Goal: Feedback & Contribution: Contribute content

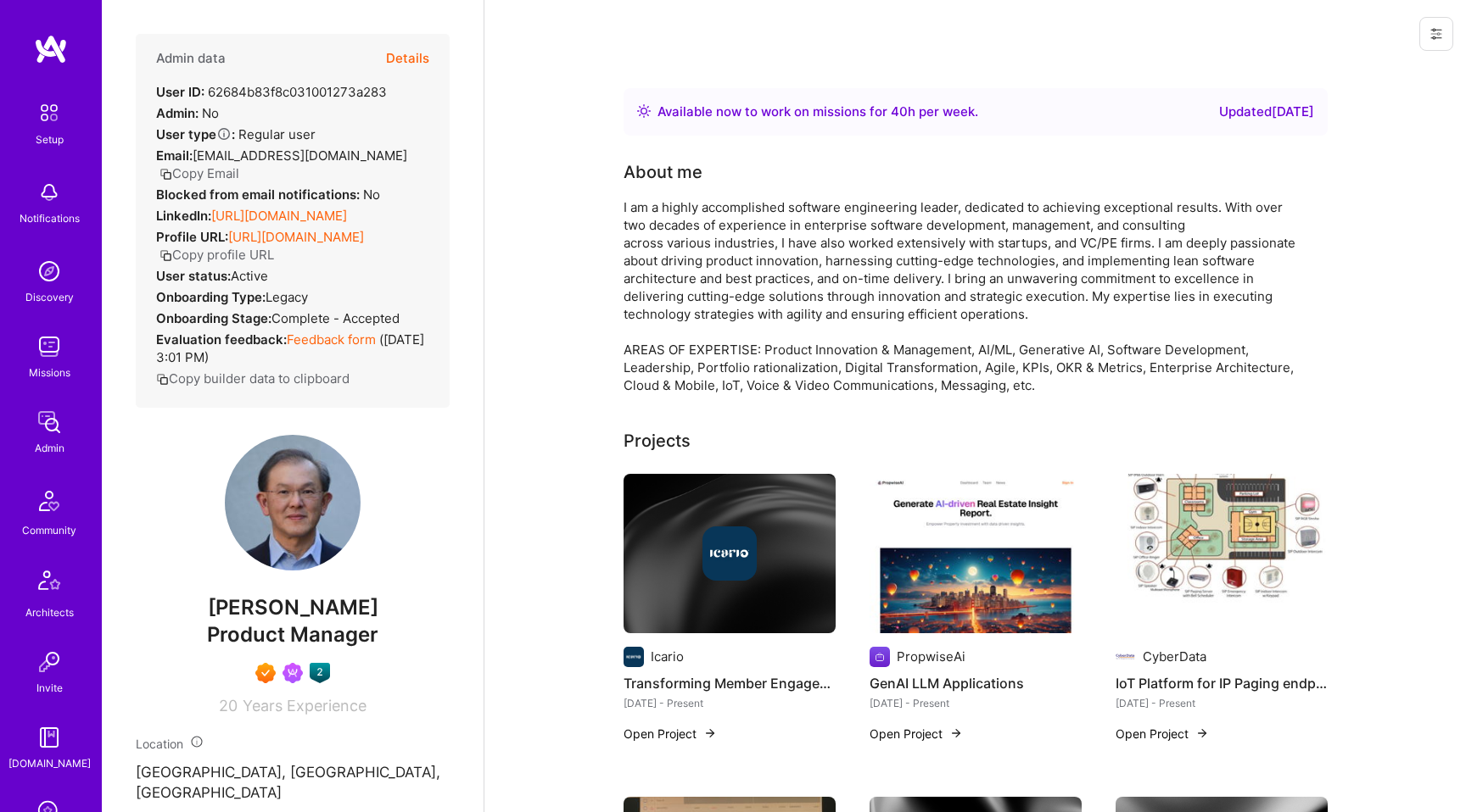
click at [424, 65] on button "Details" at bounding box center [408, 58] width 44 height 49
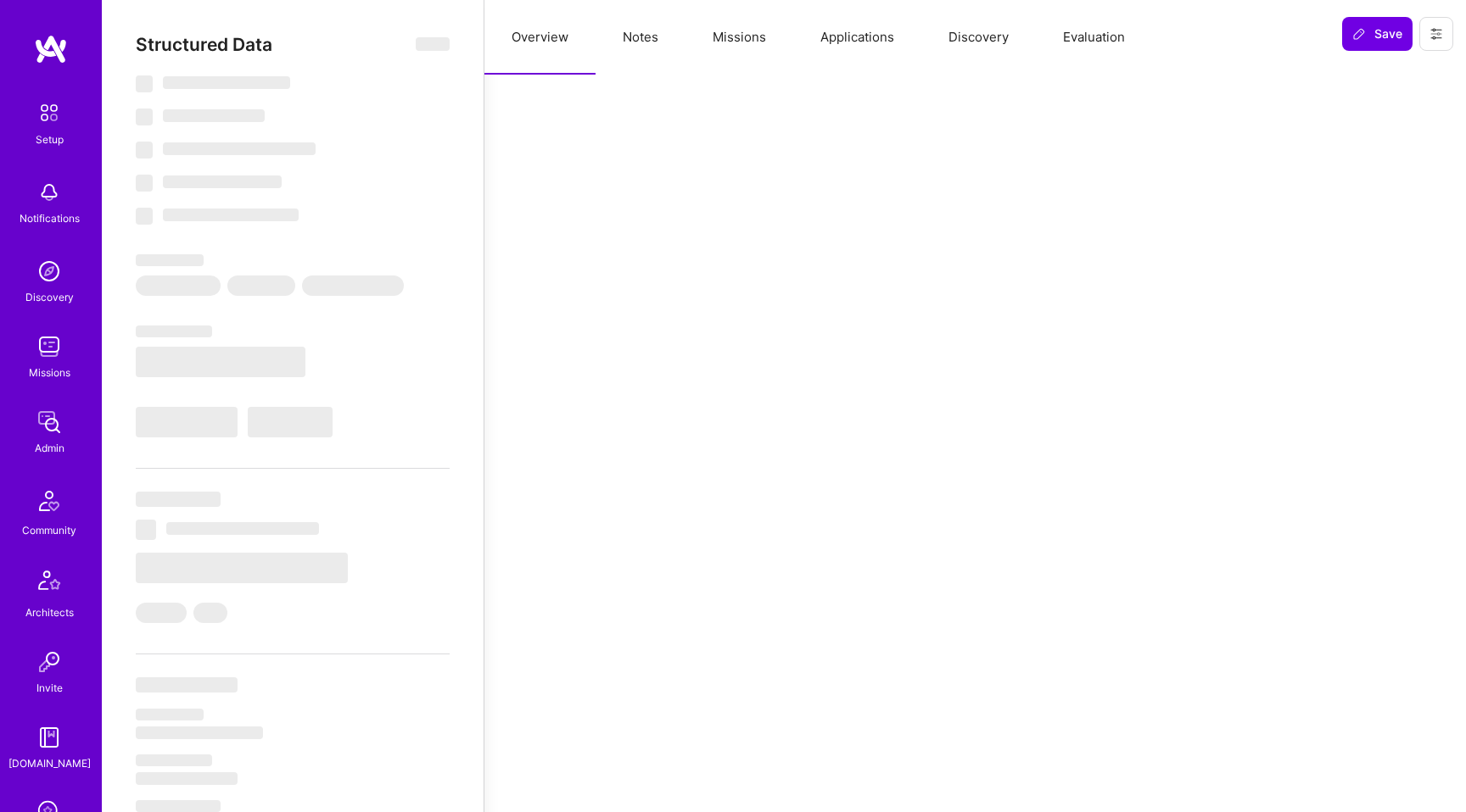
click at [979, 49] on button "Discovery" at bounding box center [978, 37] width 114 height 75
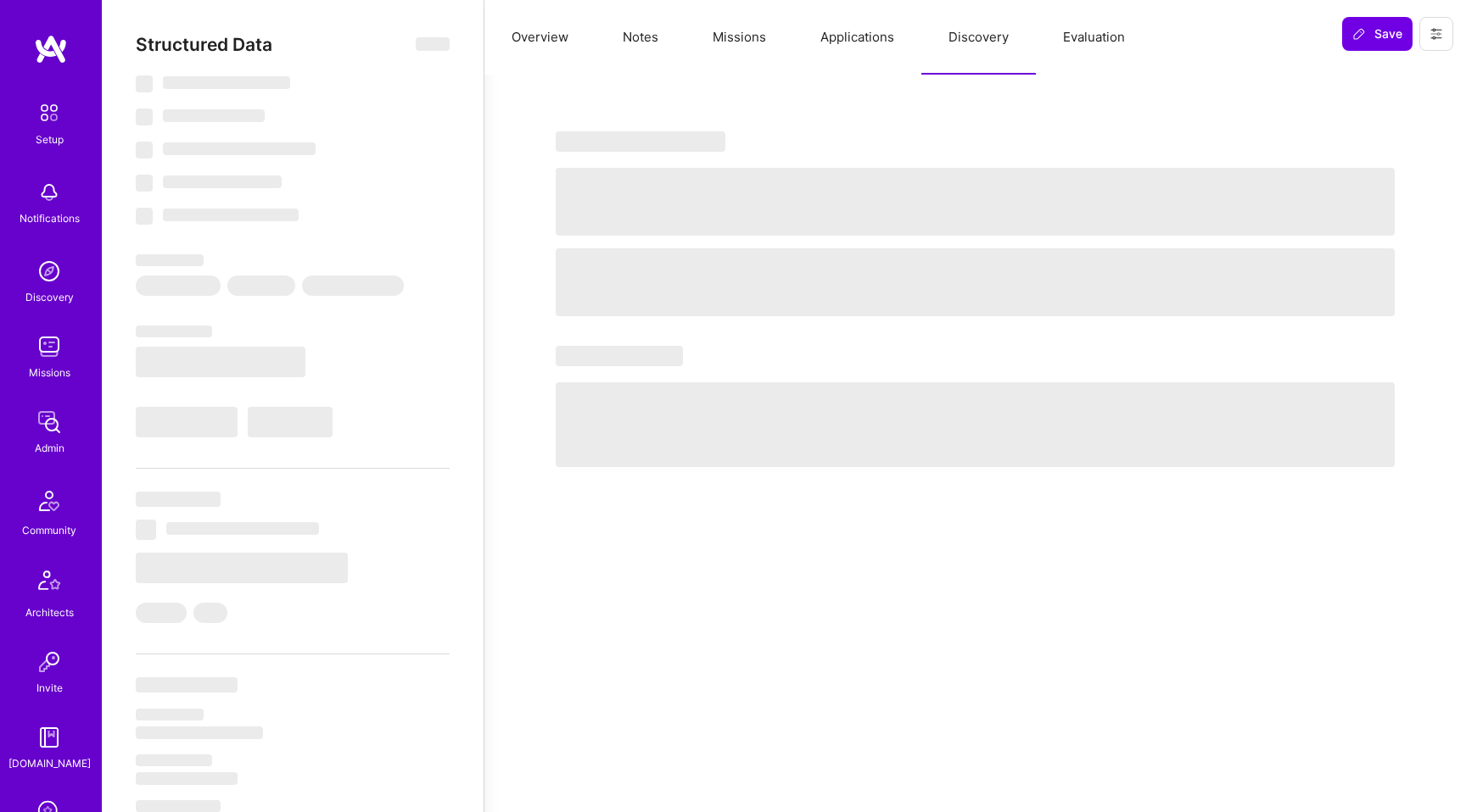
click at [1082, 48] on button "Evaluation" at bounding box center [1093, 37] width 116 height 75
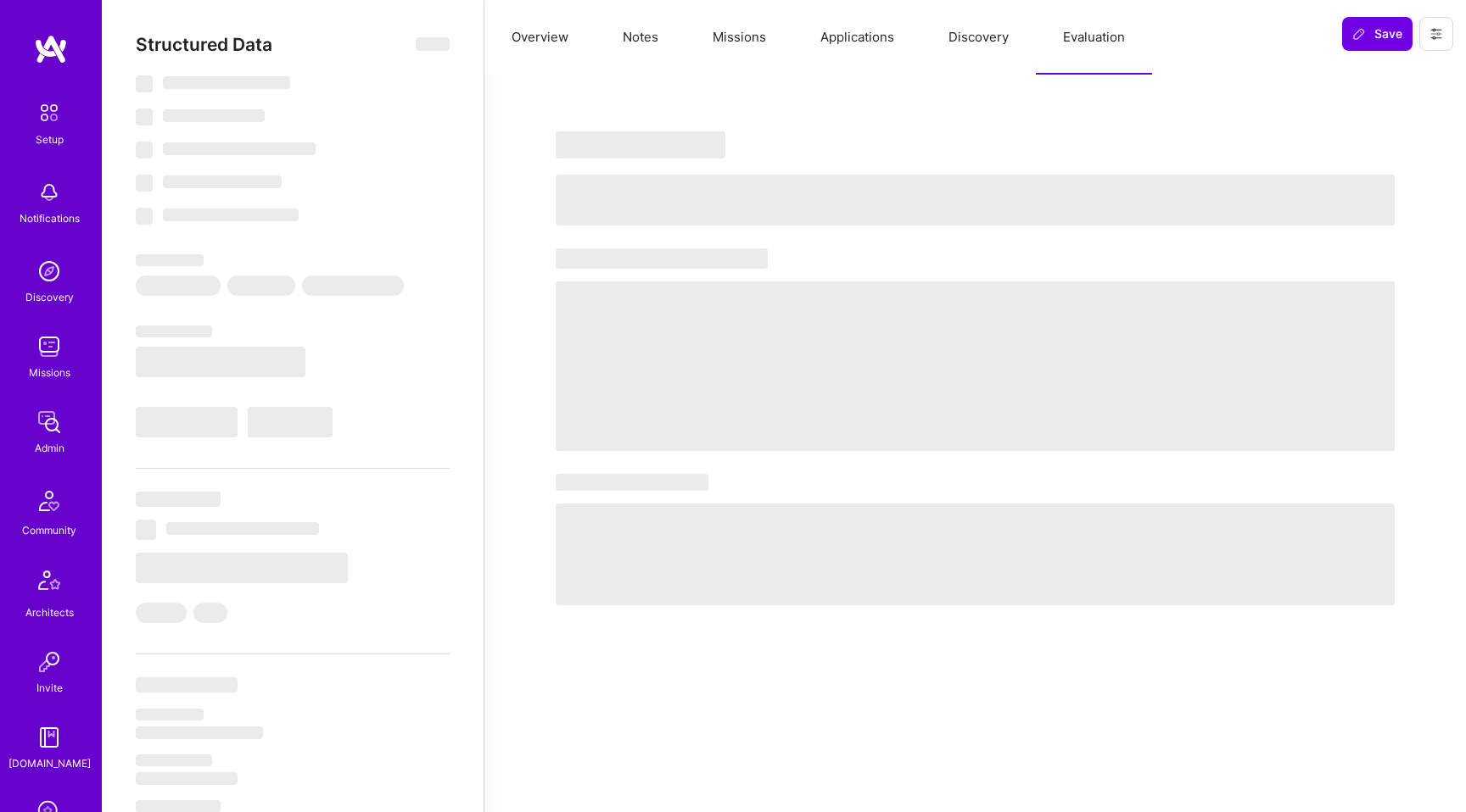
select select "Right Now"
select select "7"
select select "6"
select select "7"
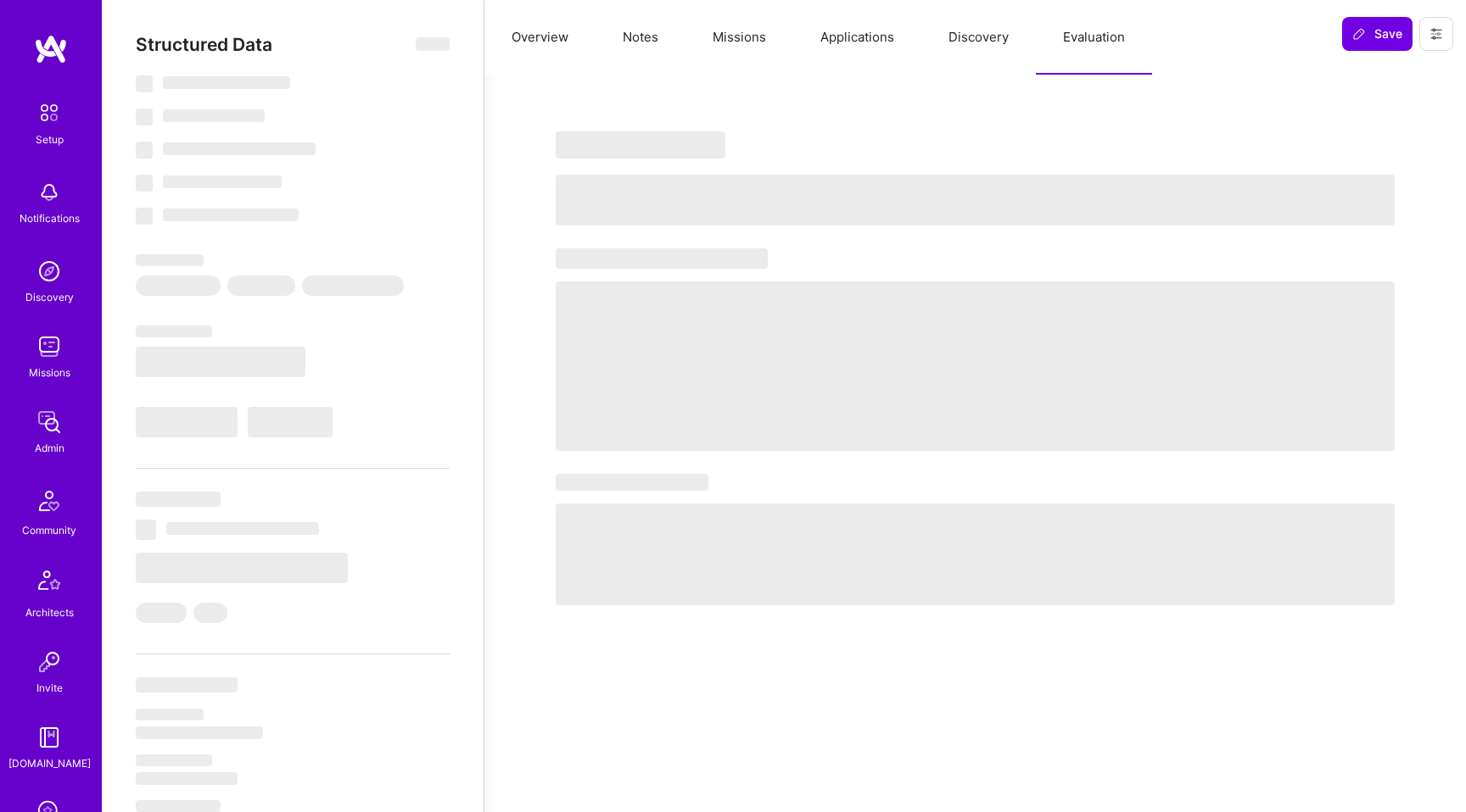
select select "US"
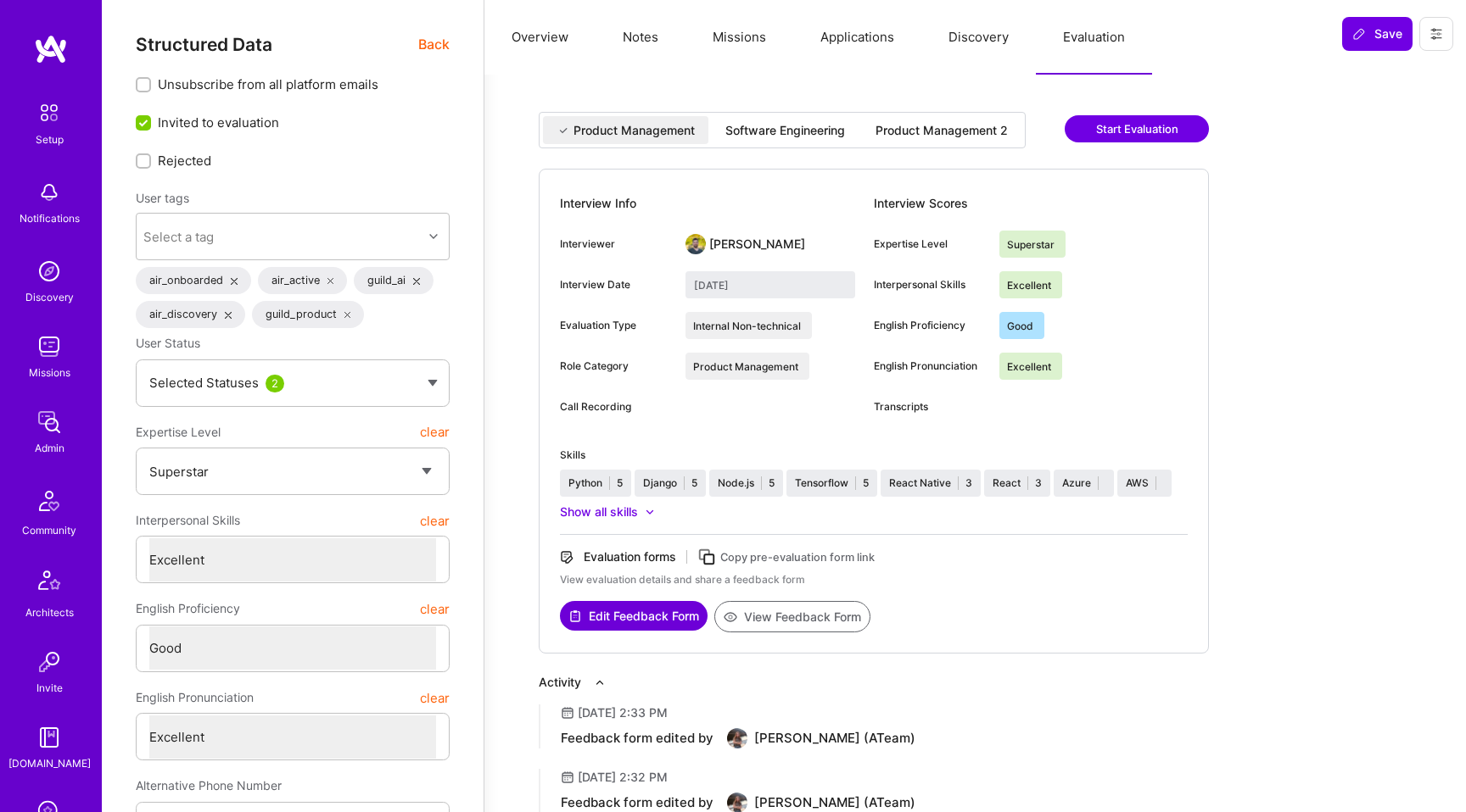
click at [807, 139] on div "Software Engineering" at bounding box center [784, 130] width 119 height 17
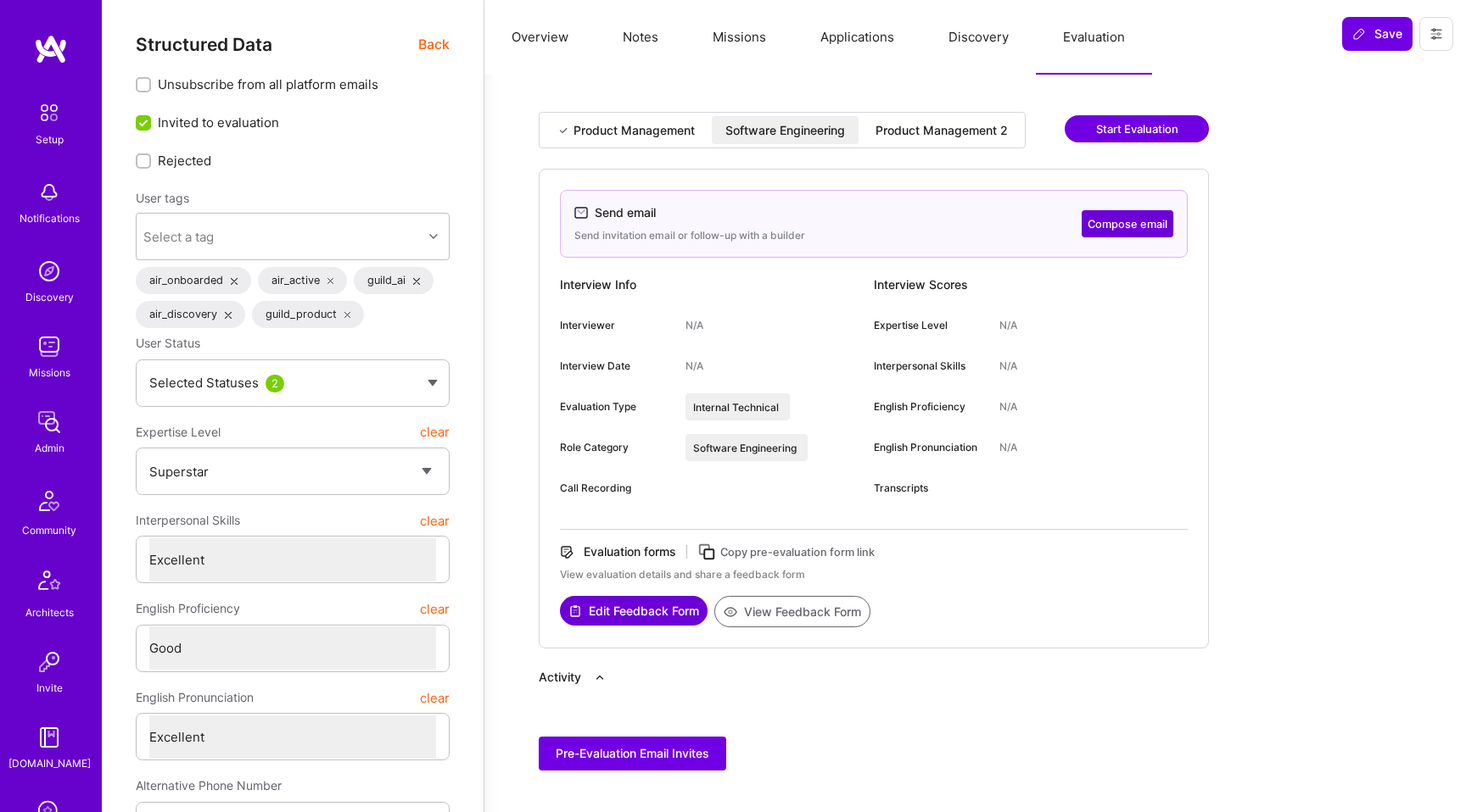
click at [924, 124] on div "Product Management 2" at bounding box center [941, 130] width 132 height 17
click at [850, 126] on div "Software Engineering" at bounding box center [785, 130] width 146 height 28
click at [939, 127] on div "Product Management 2" at bounding box center [941, 130] width 132 height 17
click at [845, 127] on div "Software Engineering" at bounding box center [784, 130] width 119 height 17
click at [929, 127] on div "Product Management 2" at bounding box center [941, 130] width 132 height 17
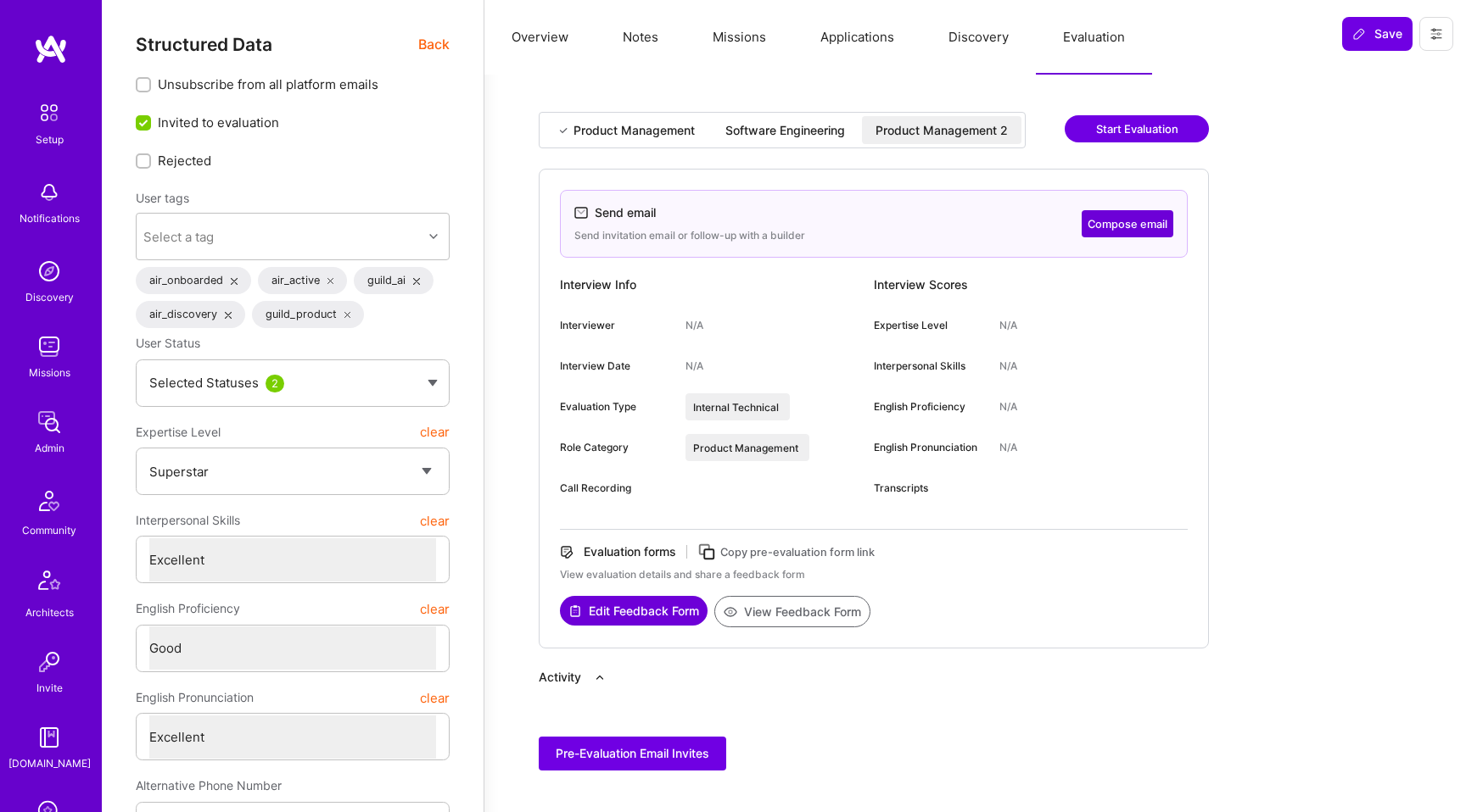
click at [856, 127] on div "Software Engineering" at bounding box center [785, 130] width 146 height 28
click at [925, 126] on div "Product Management 2" at bounding box center [941, 130] width 132 height 17
click at [842, 132] on div "Software Engineering" at bounding box center [784, 130] width 119 height 17
click at [907, 132] on div "Product Management 2" at bounding box center [941, 130] width 132 height 17
click at [828, 132] on div "Software Engineering" at bounding box center [784, 130] width 119 height 17
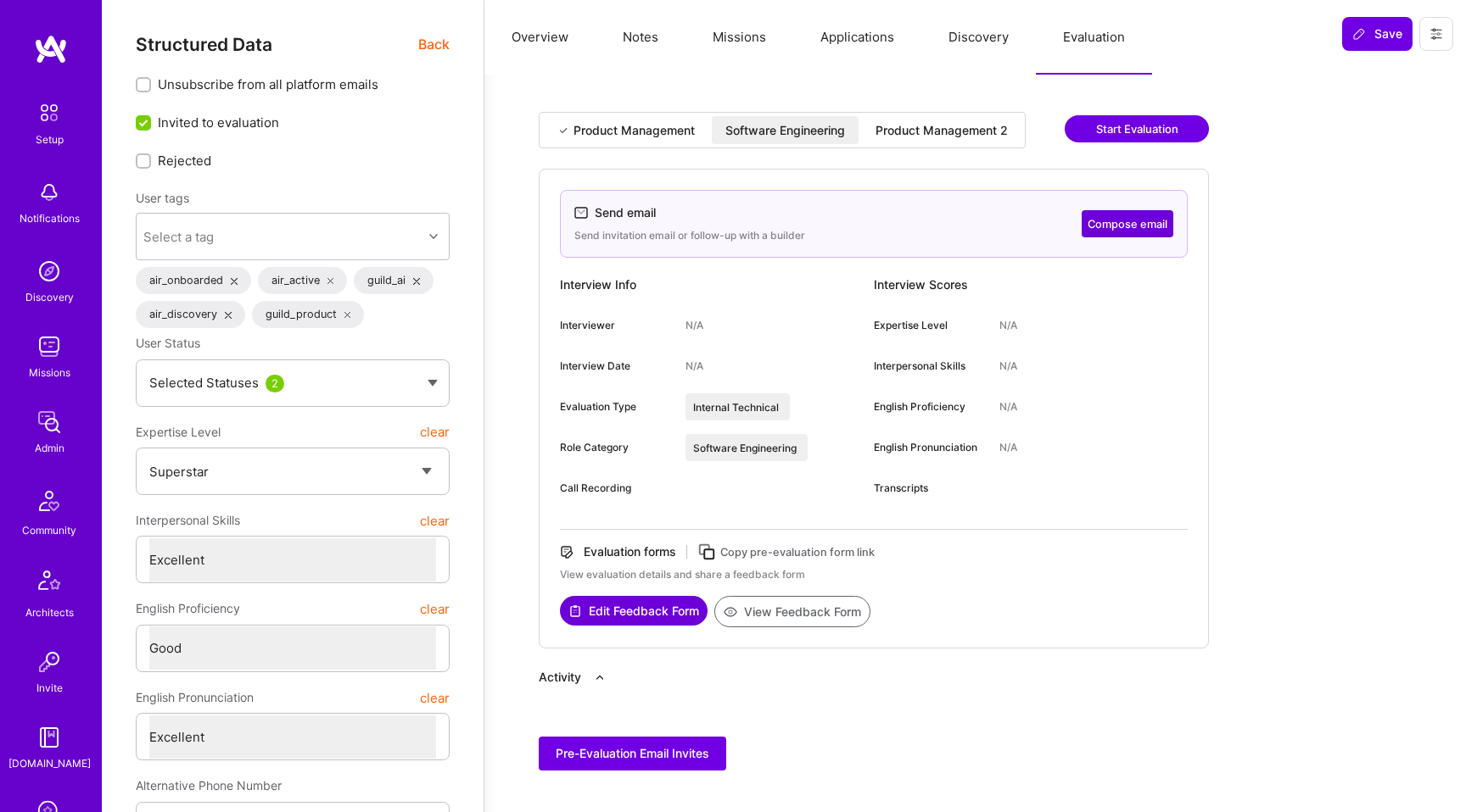
click at [907, 132] on div "Product Management 2" at bounding box center [941, 130] width 132 height 17
click at [814, 132] on div "Software Engineering" at bounding box center [784, 130] width 119 height 17
click at [894, 132] on div "Product Management 2" at bounding box center [941, 130] width 132 height 17
click at [830, 142] on div "Software Engineering" at bounding box center [785, 130] width 146 height 28
click at [657, 613] on button "Edit Feedback Form" at bounding box center [633, 611] width 147 height 30
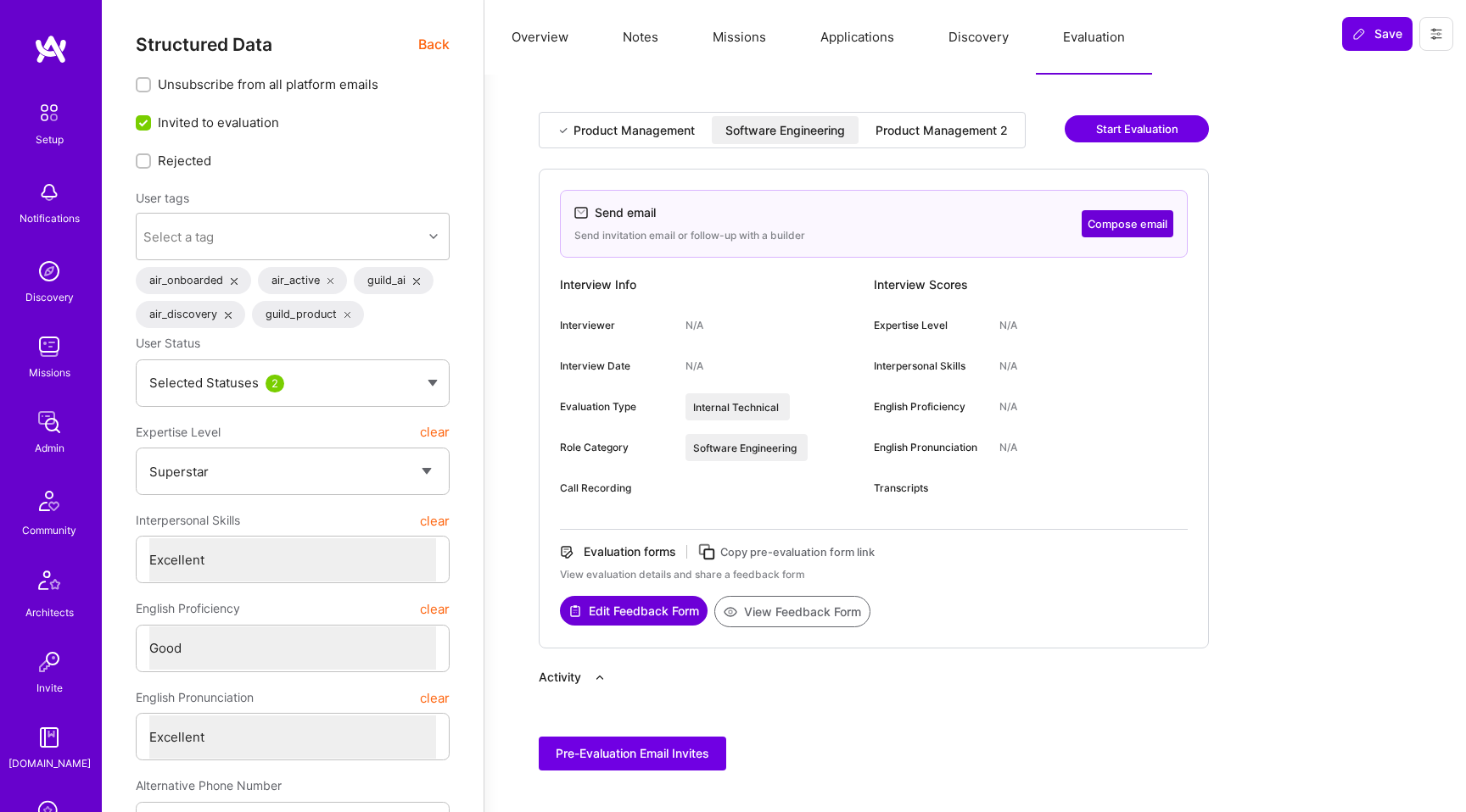
click at [919, 125] on div "Product Management 2" at bounding box center [941, 130] width 132 height 17
click at [641, 612] on button "Edit Feedback Form" at bounding box center [633, 611] width 147 height 30
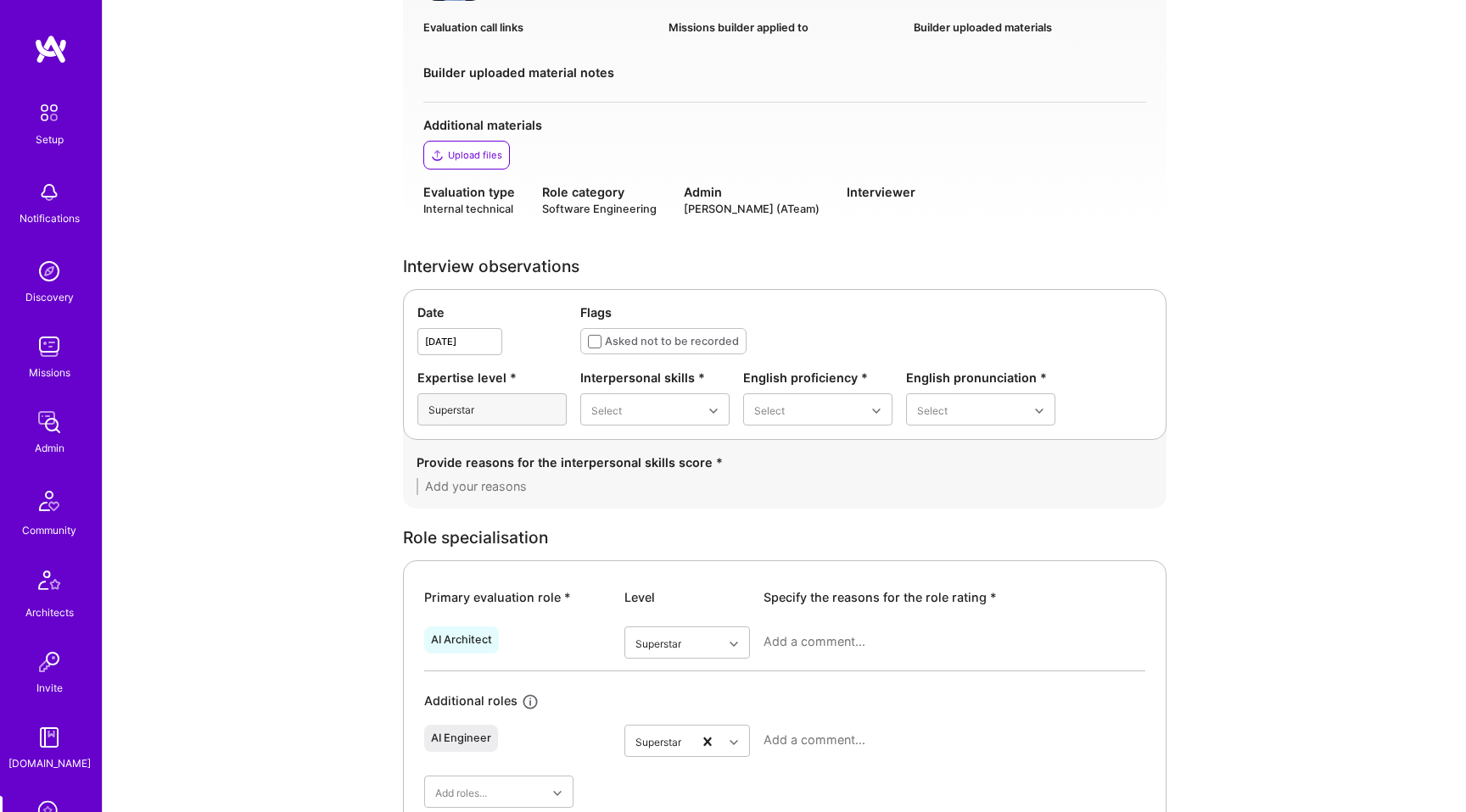
scroll to position [80, 0]
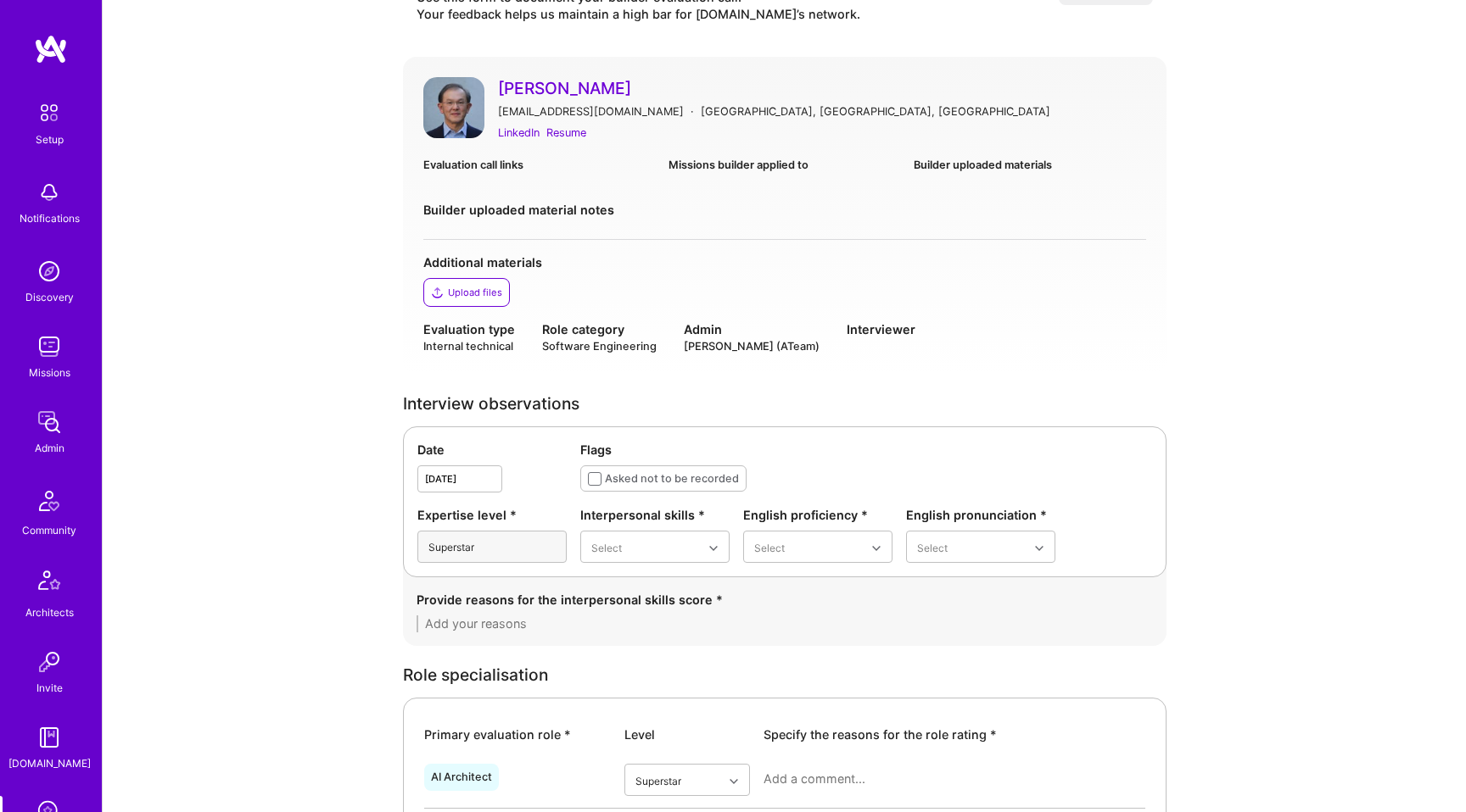
click at [451, 105] on img at bounding box center [454, 108] width 61 height 61
click at [474, 111] on img at bounding box center [454, 108] width 61 height 61
click at [575, 90] on link "[PERSON_NAME]" at bounding box center [822, 88] width 648 height 22
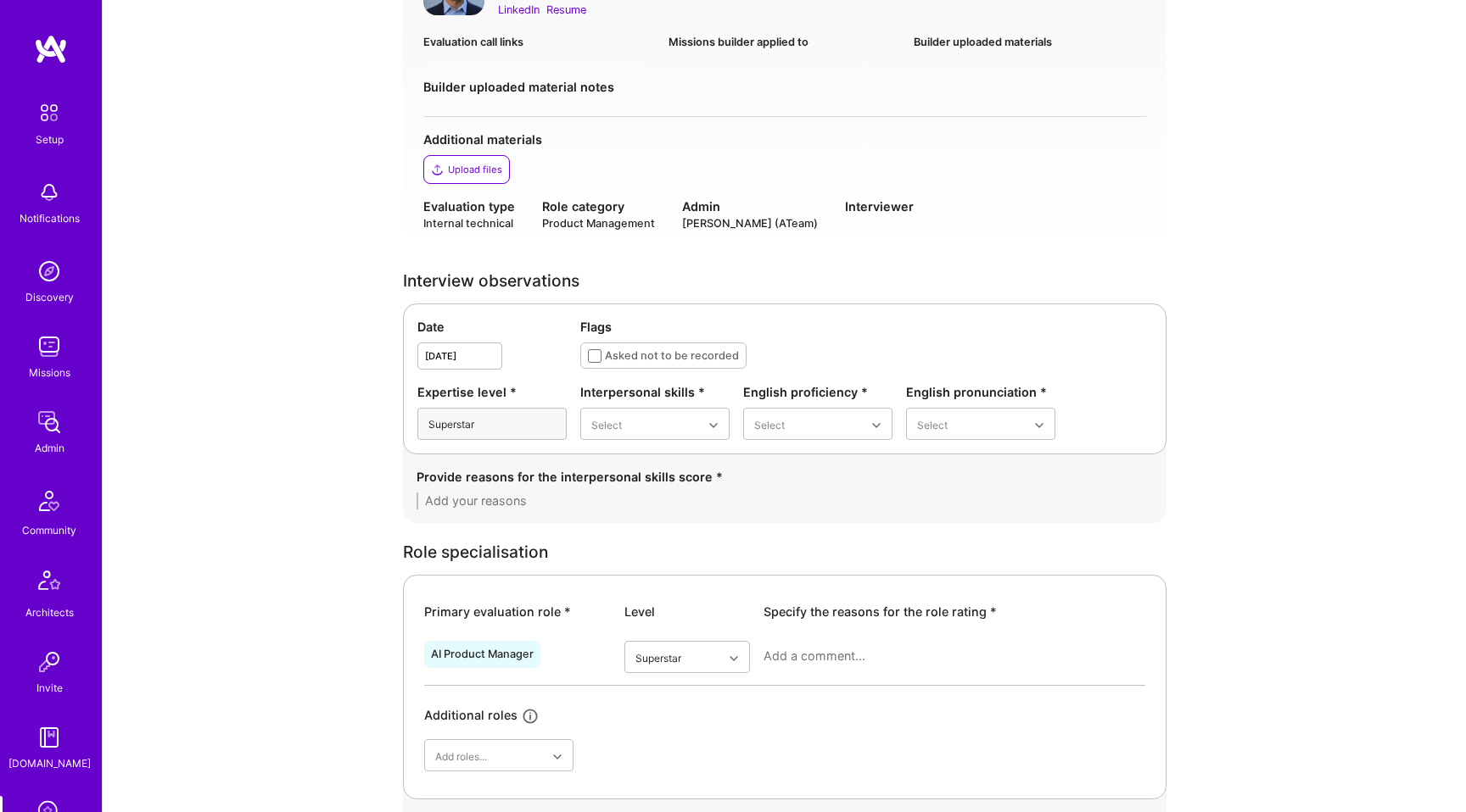
scroll to position [124, 0]
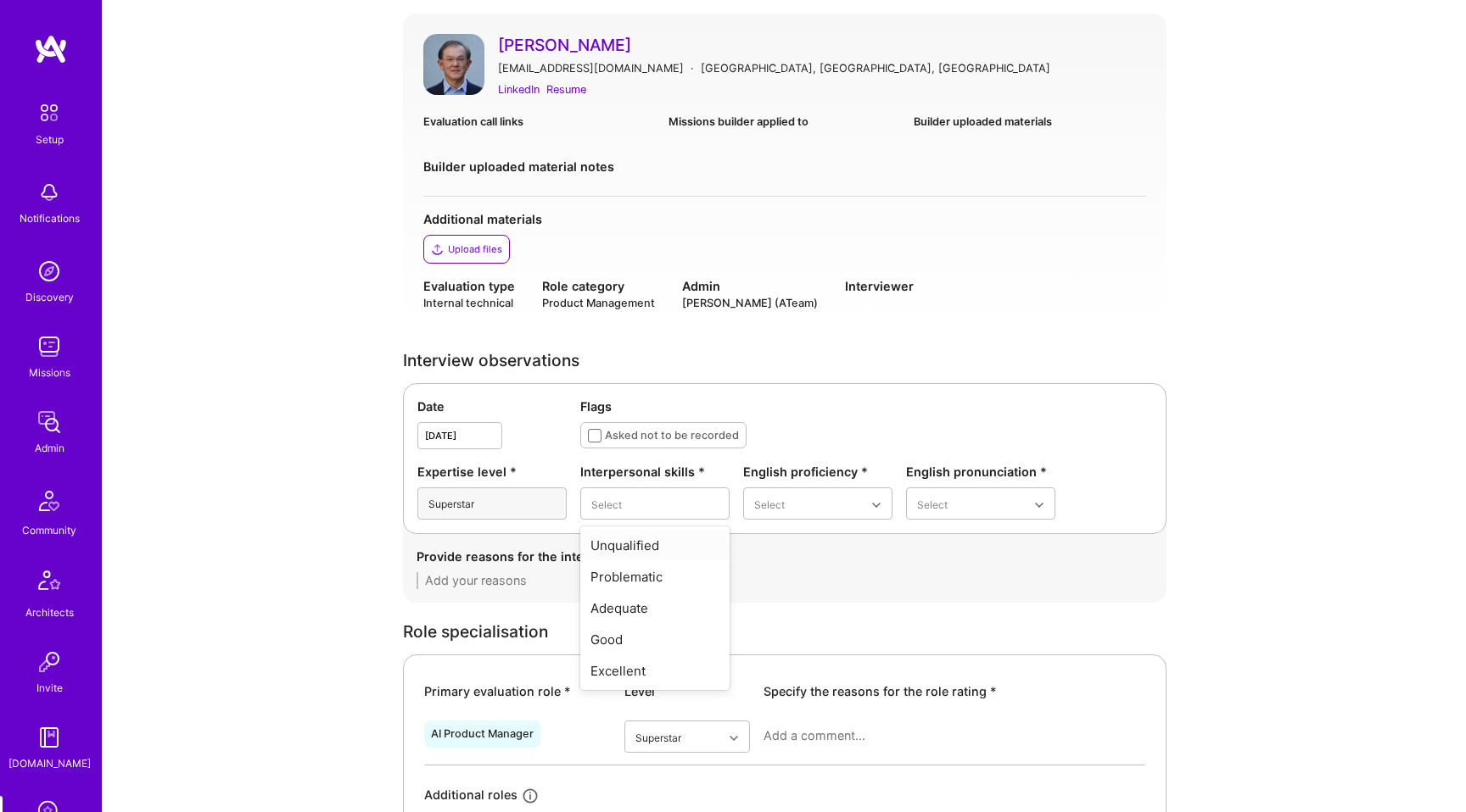
click at [944, 425] on div "Flags Asked not to be recorded" at bounding box center [866, 423] width 572 height 51
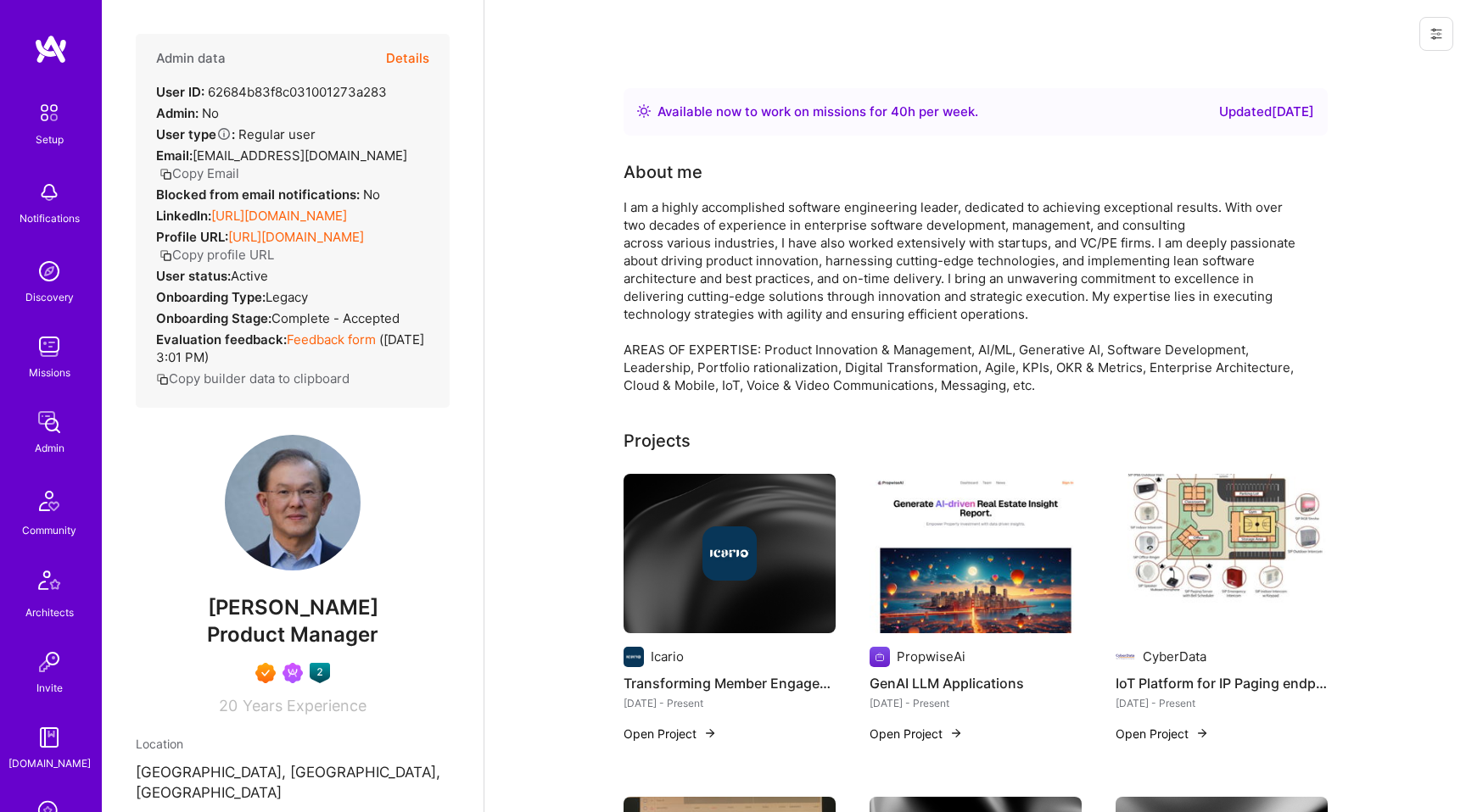
click at [411, 53] on button "Details" at bounding box center [408, 58] width 44 height 49
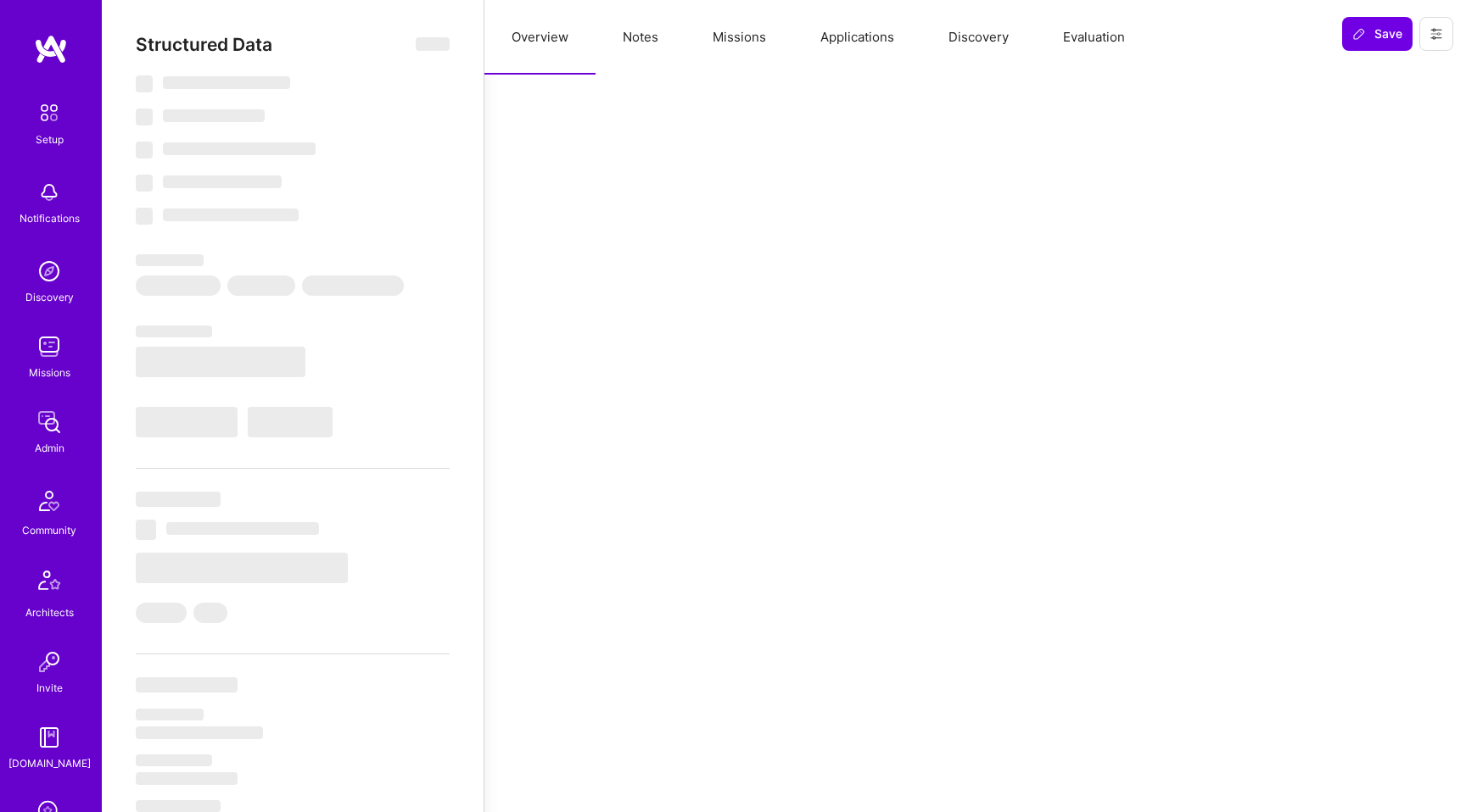
click at [1085, 43] on button "Evaluation" at bounding box center [1093, 37] width 116 height 75
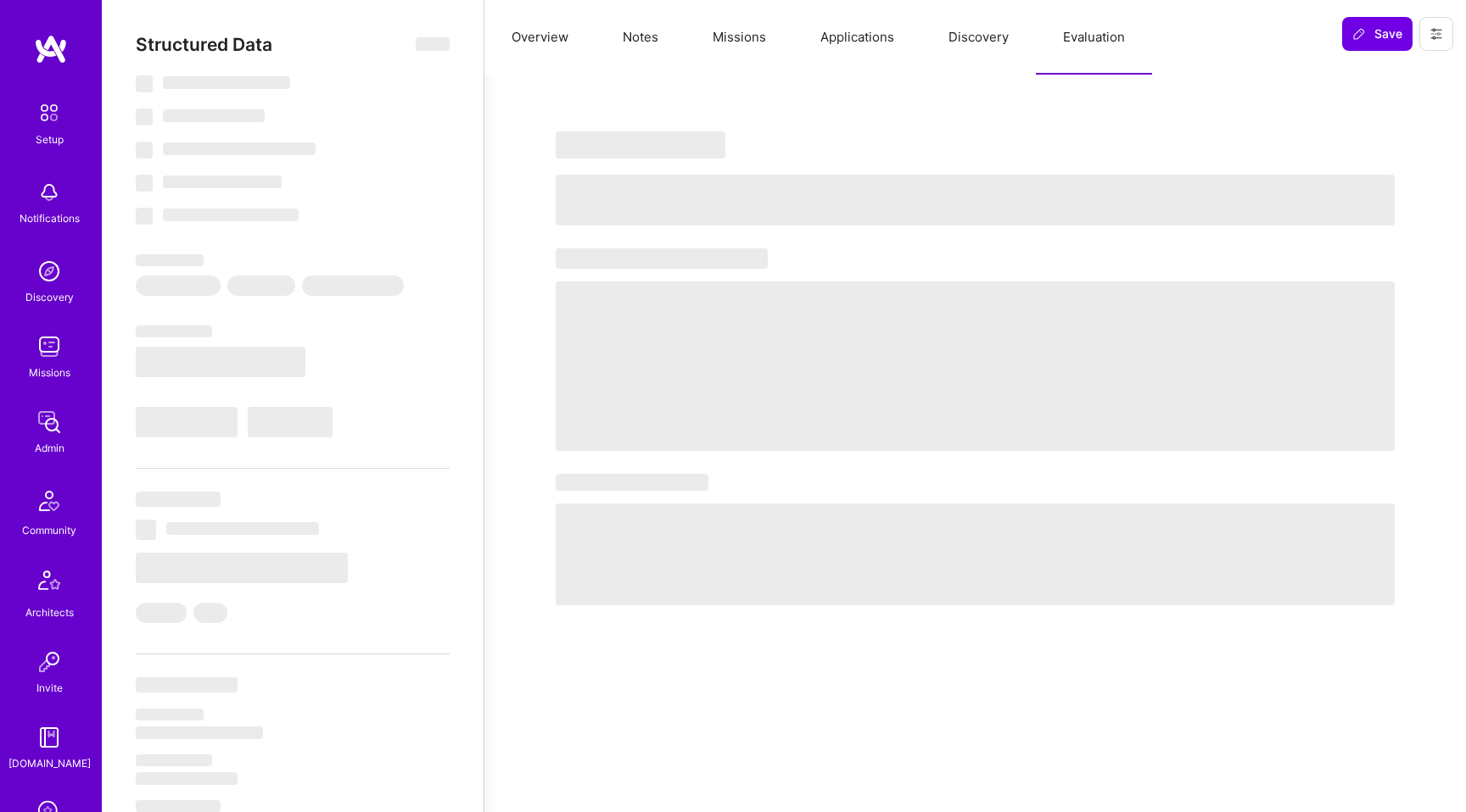
select select "Right Now"
select select "7"
select select "6"
select select "7"
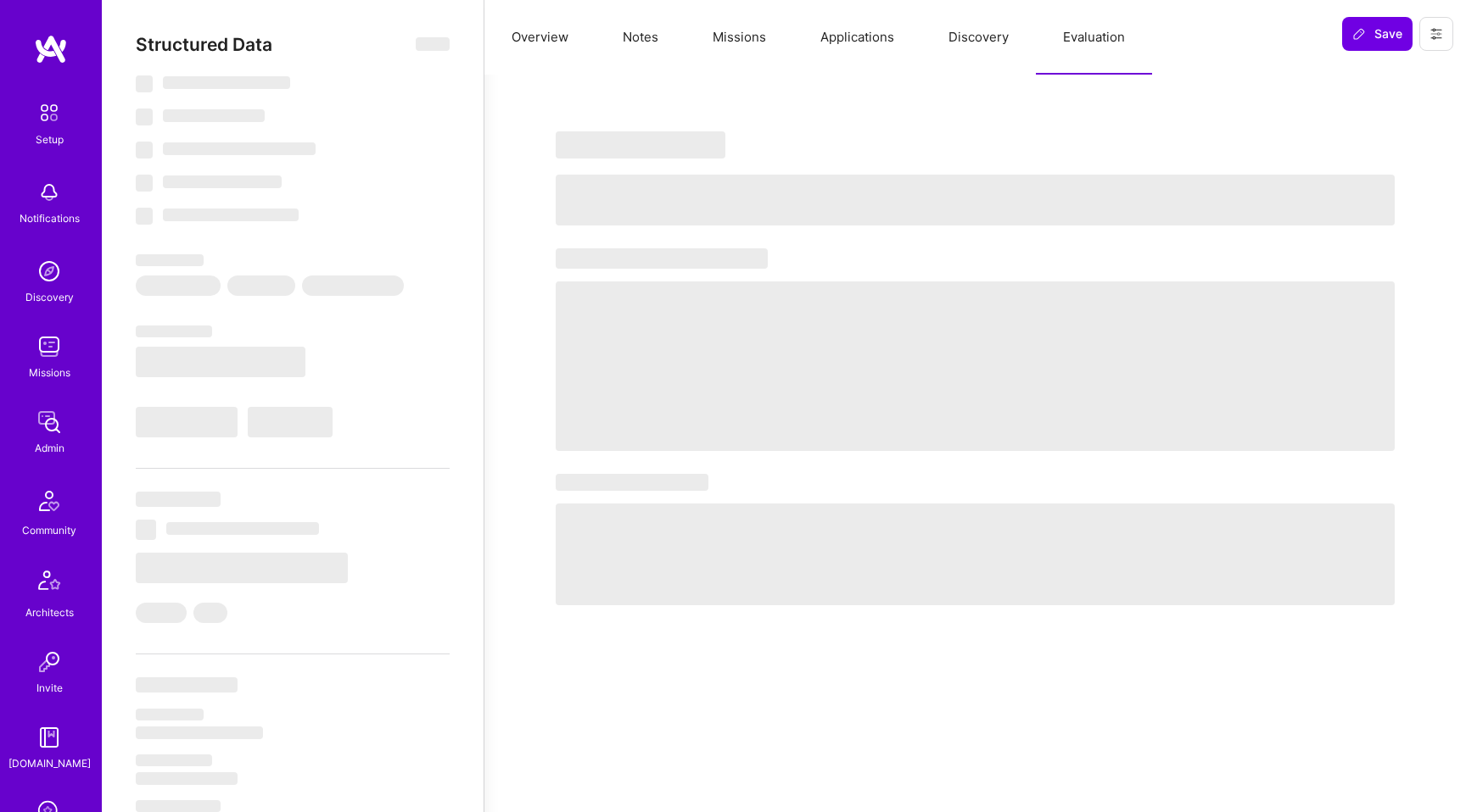
select select "US"
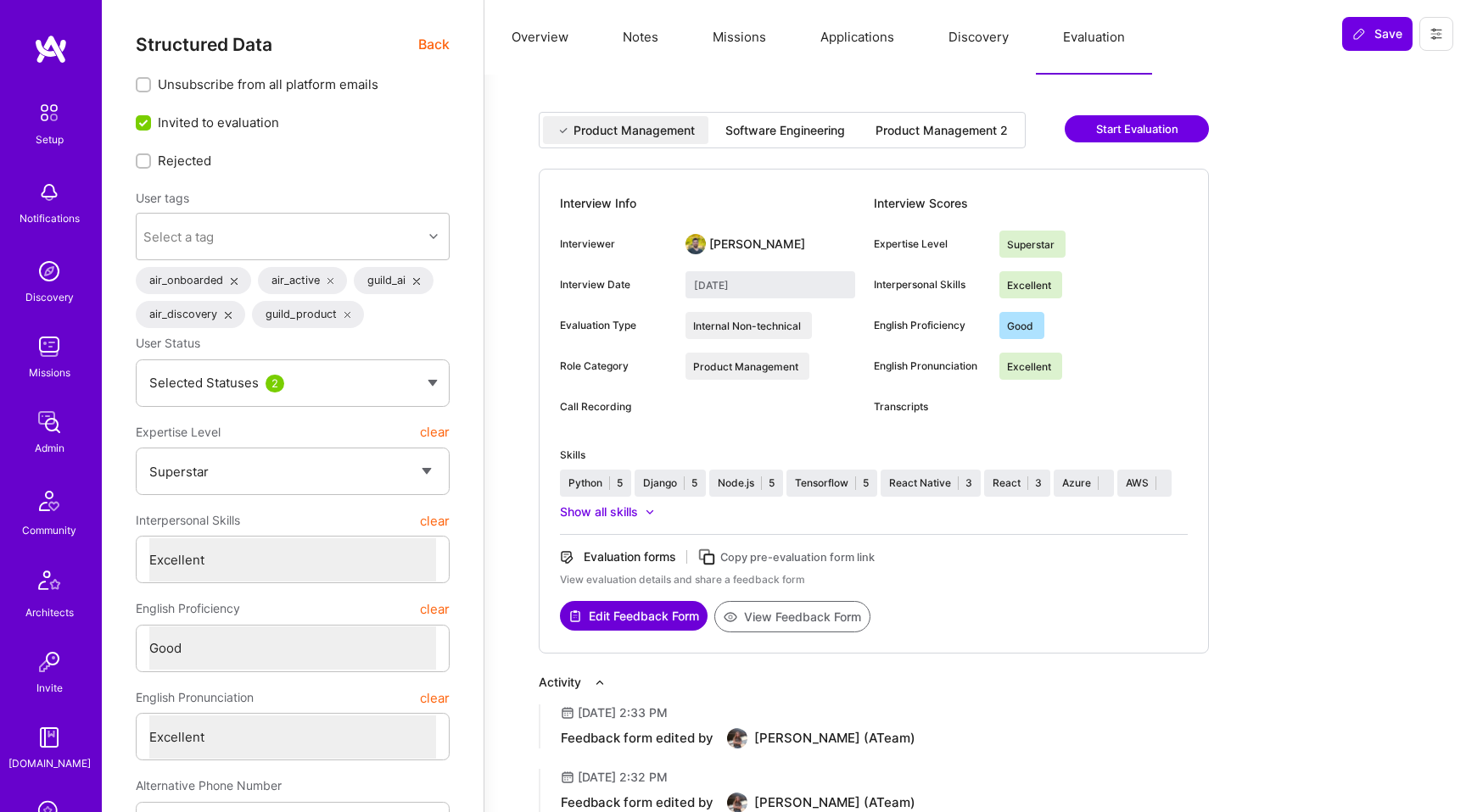
click at [757, 125] on div "Software Engineering" at bounding box center [784, 130] width 119 height 17
type input "August 14, 2025"
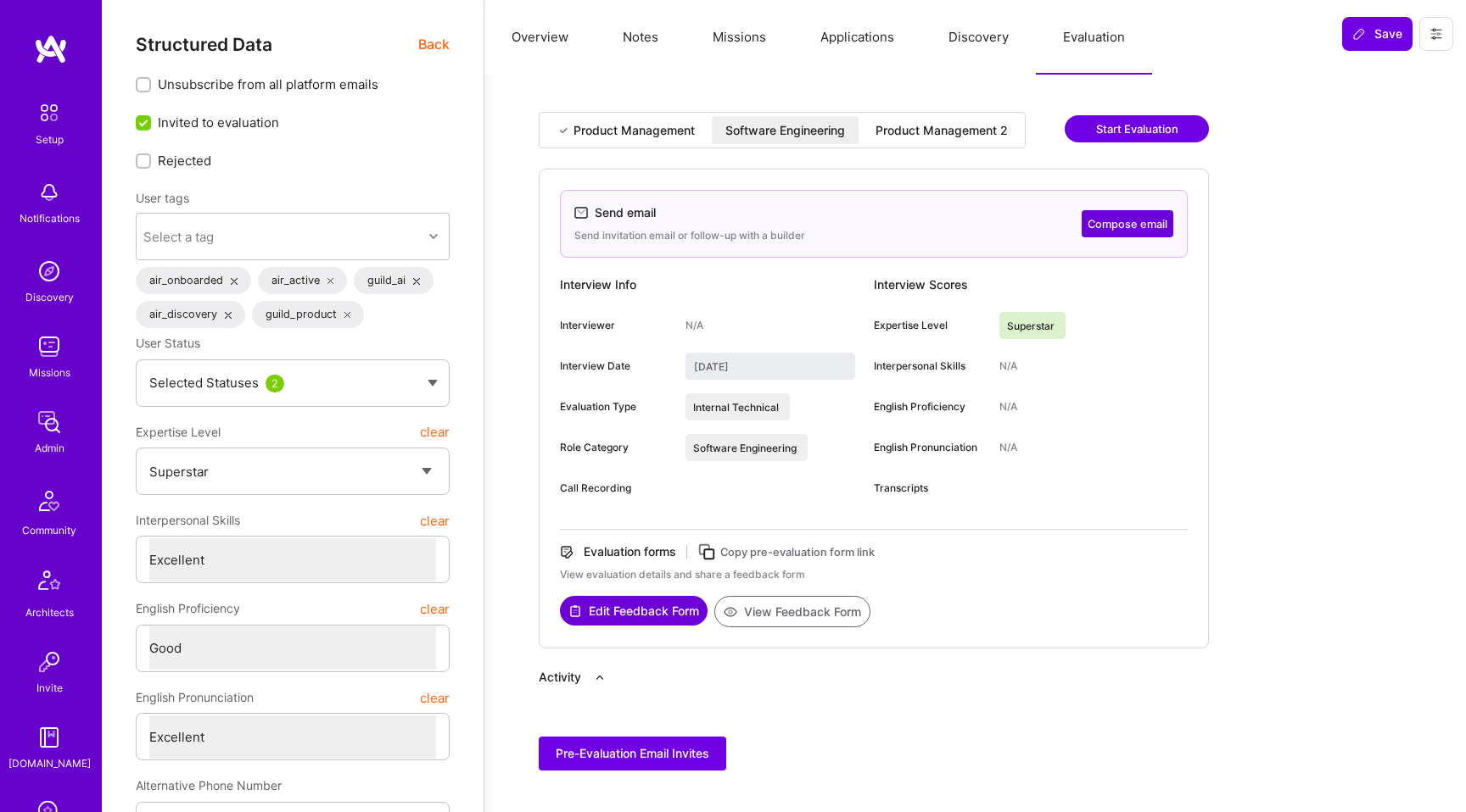
click at [904, 139] on div "Product Management 2" at bounding box center [941, 130] width 132 height 17
click at [819, 137] on div "Software Engineering" at bounding box center [784, 130] width 119 height 17
click at [887, 137] on div "Product Management 2" at bounding box center [941, 130] width 132 height 17
click at [825, 137] on div "Software Engineering" at bounding box center [784, 130] width 119 height 17
type textarea "x"
